Goal: Transaction & Acquisition: Purchase product/service

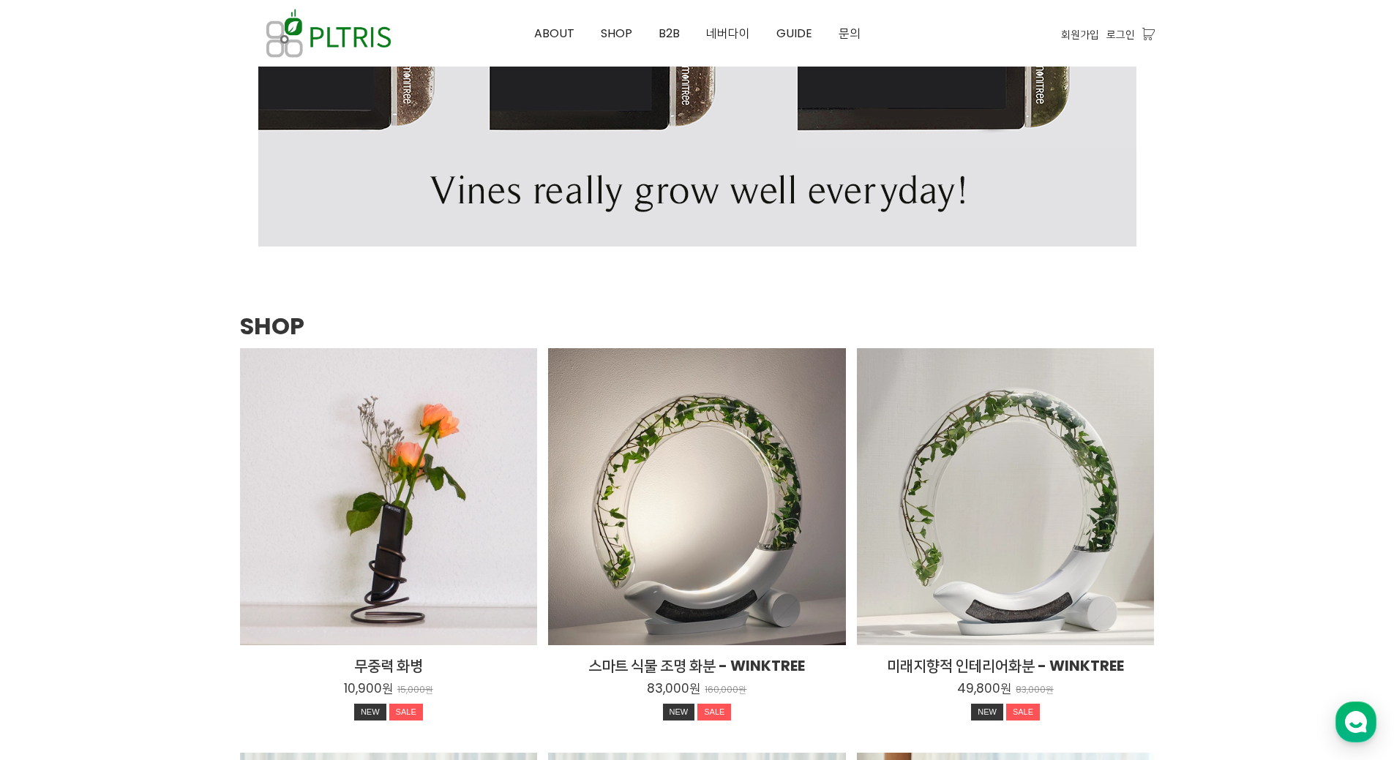
scroll to position [2141, 0]
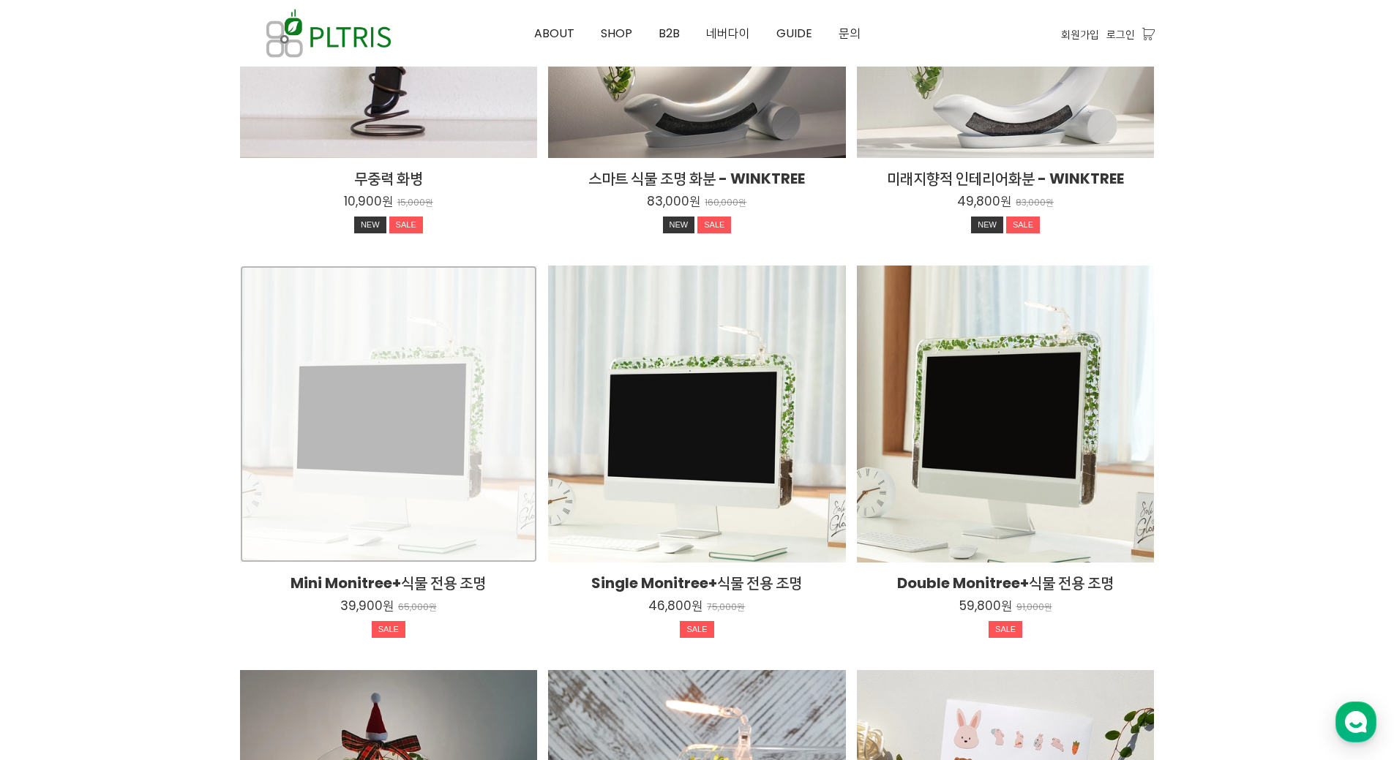
click at [454, 408] on div "Mini Monitree+식물 전용 조명 39,900원 65,000원 SALE TIME SALE" at bounding box center [389, 415] width 298 height 298
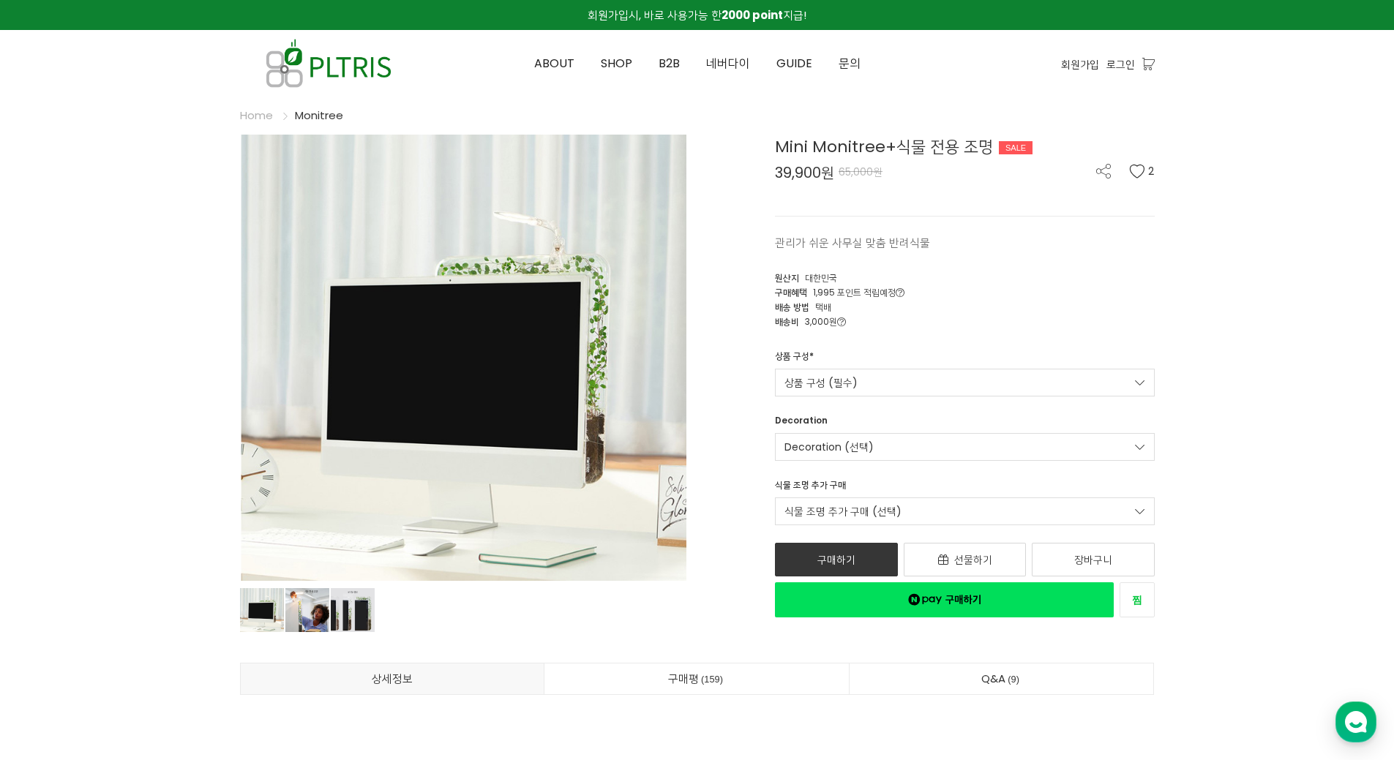
drag, startPoint x: 472, startPoint y: 476, endPoint x: 441, endPoint y: 427, distance: 57.6
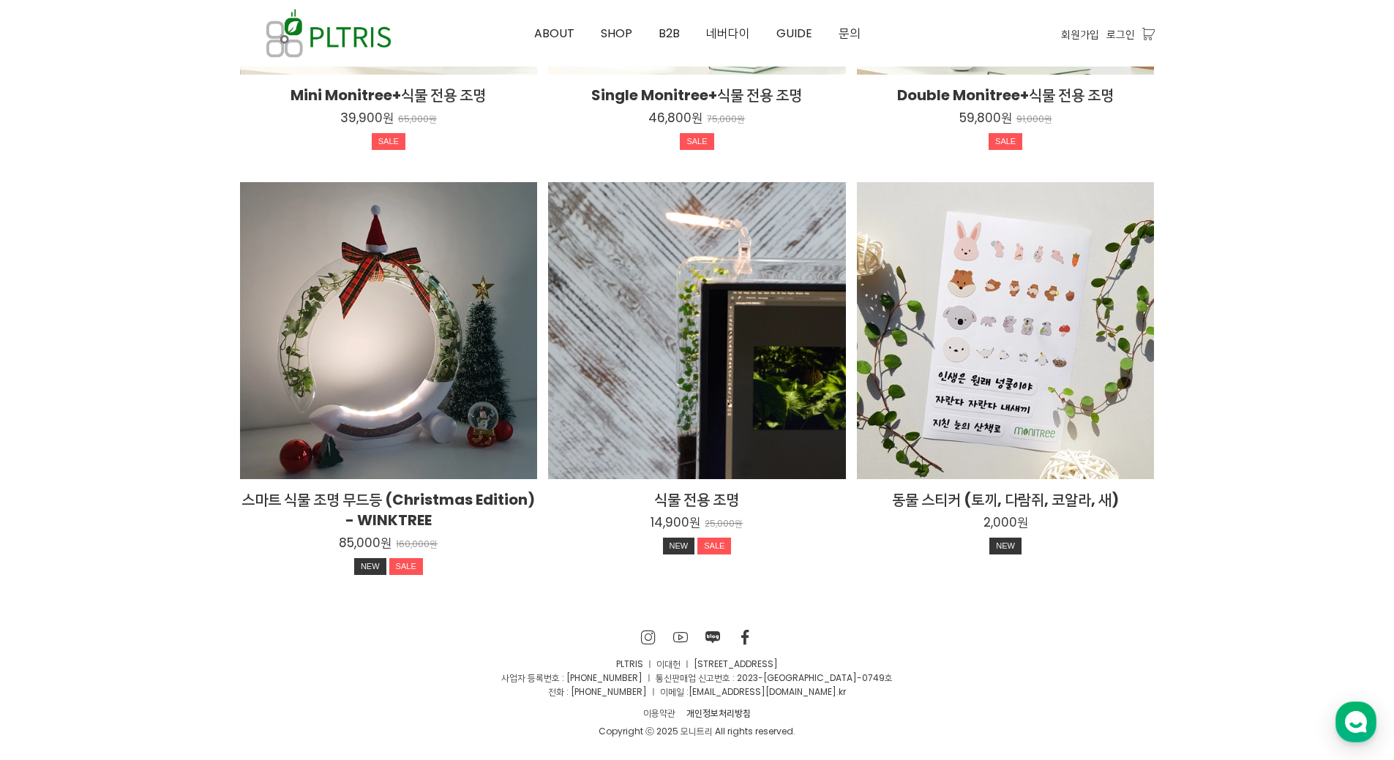
scroll to position [2141, 0]
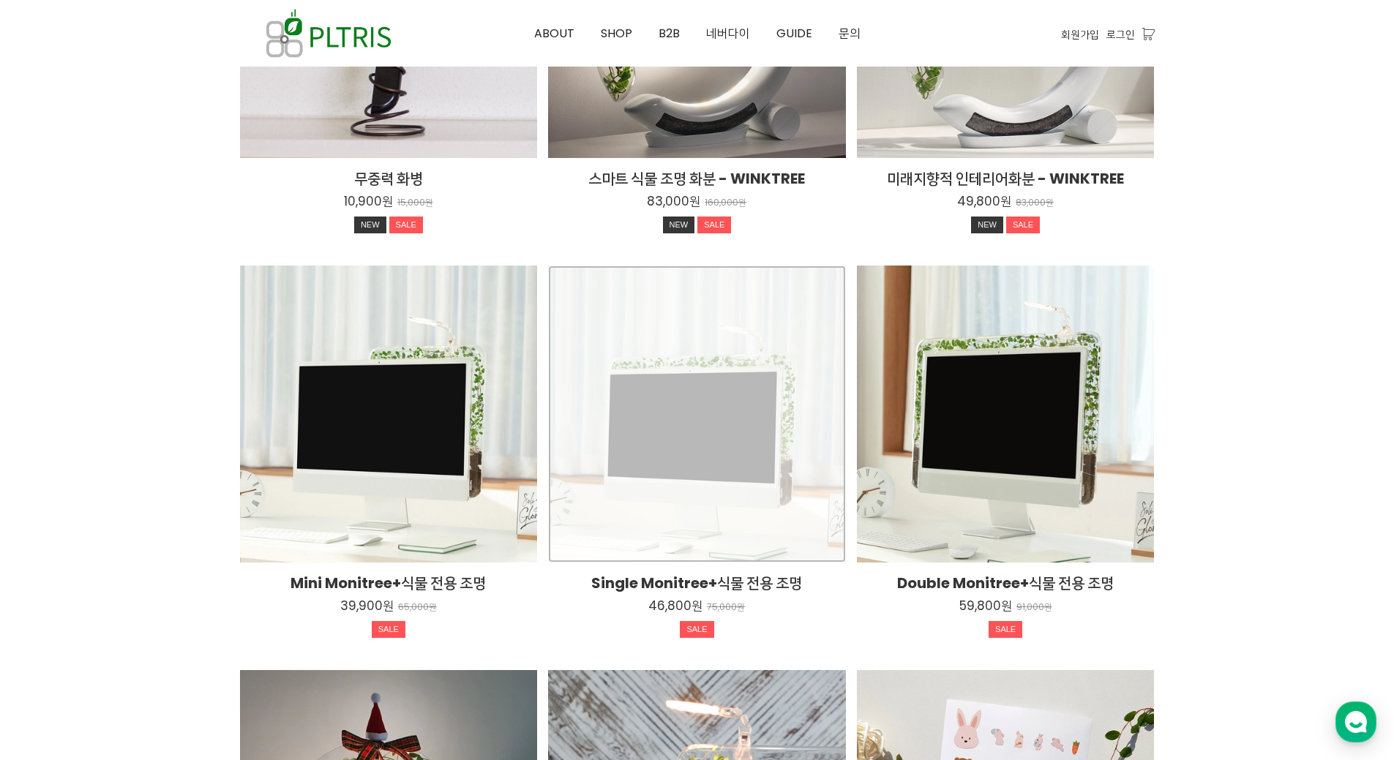
click at [685, 460] on div "Single Monitree+식물 전용 조명 46,800원 75,000원 SALE TIME SALE" at bounding box center [697, 415] width 298 height 298
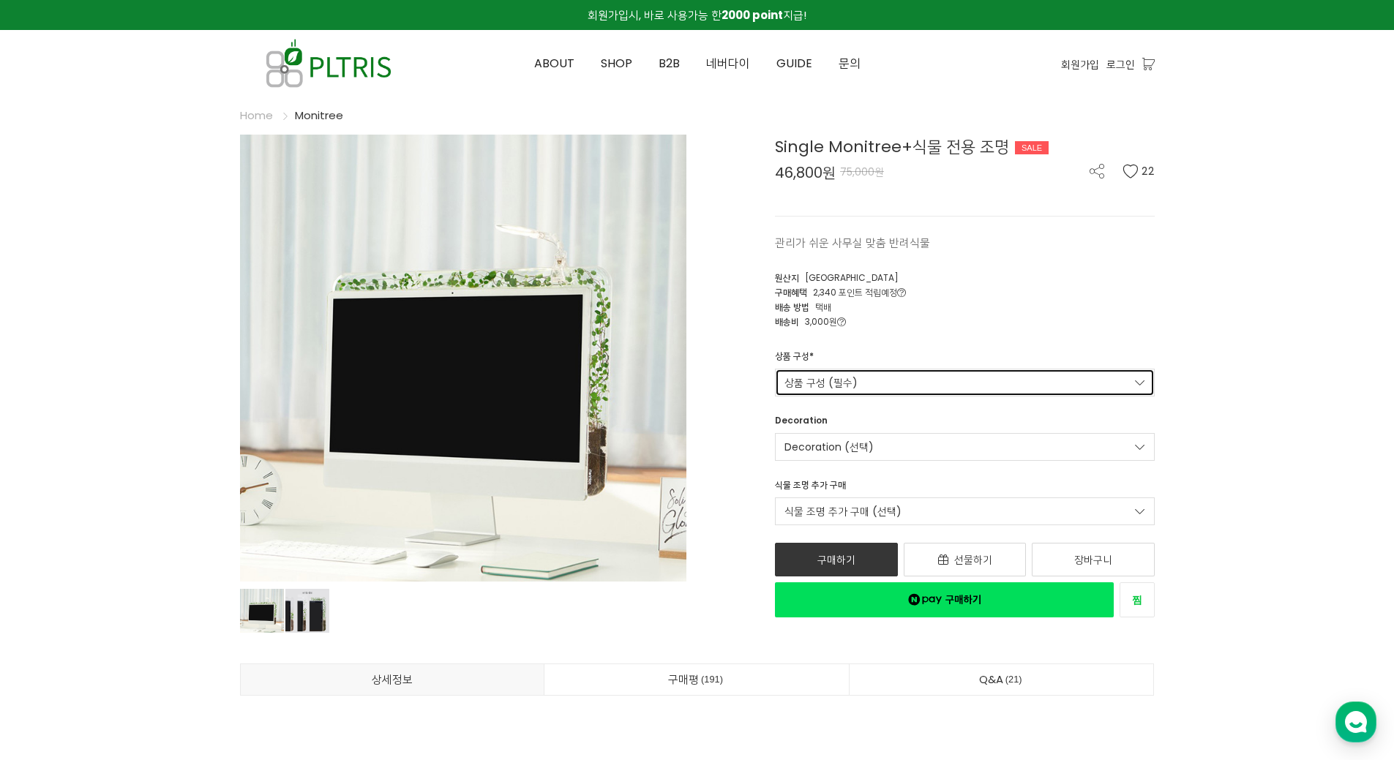
click at [869, 387] on link "상품 구성 (필수)" at bounding box center [965, 383] width 380 height 28
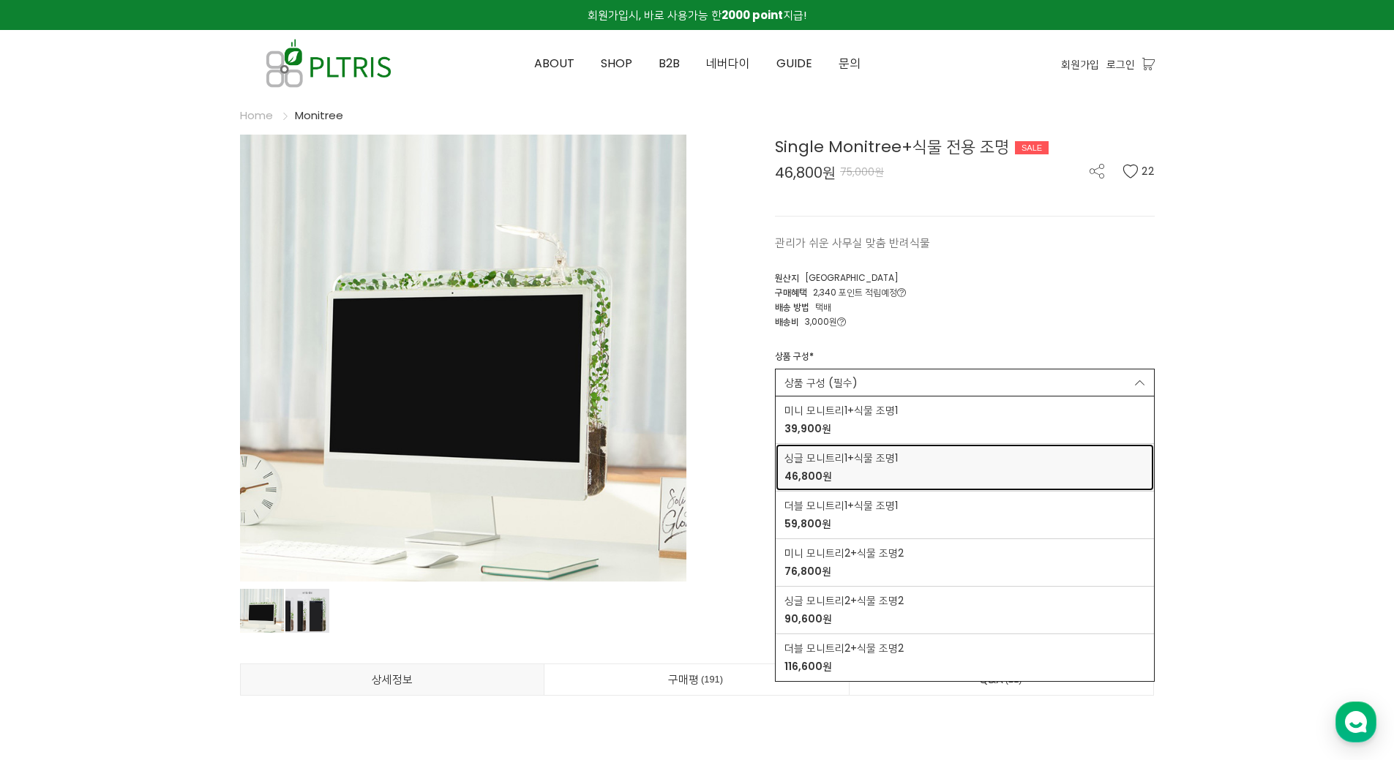
click at [879, 454] on span "싱글 모니트리1+식물 조명1" at bounding box center [840, 458] width 113 height 15
